Goal: Transaction & Acquisition: Purchase product/service

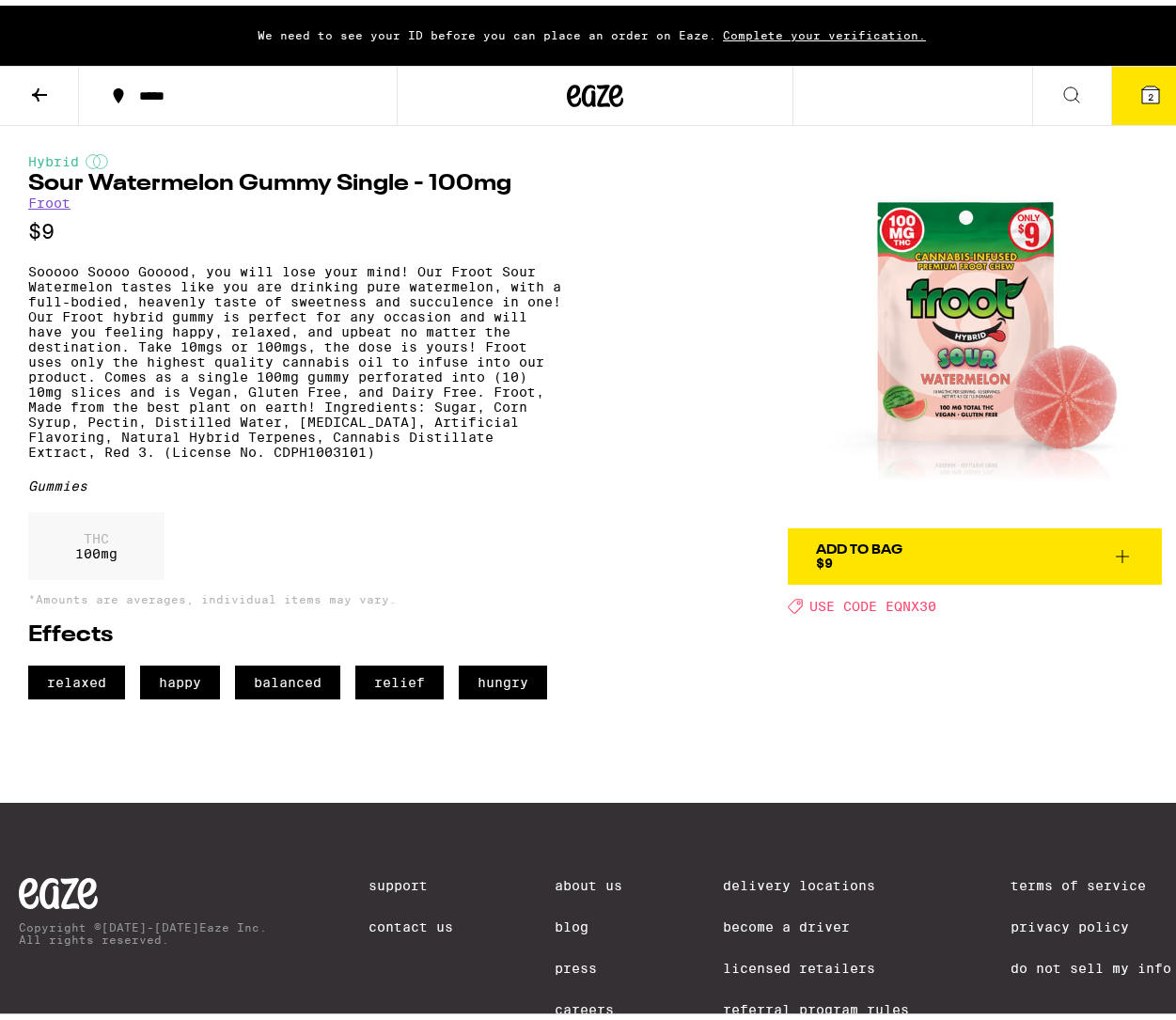
click at [665, 288] on div "Hybrid Sour Watermelon Gummy Single - 100mg Froot $9 Sooooo Soooo Gooood, you w…" at bounding box center [595, 407] width 1191 height 574
click at [563, 356] on p "Sooooo Soooo Gooood, you will lose your mind! Our Froot Sour Watermelon tastes …" at bounding box center [299, 357] width 542 height 196
